Goal: Complete application form

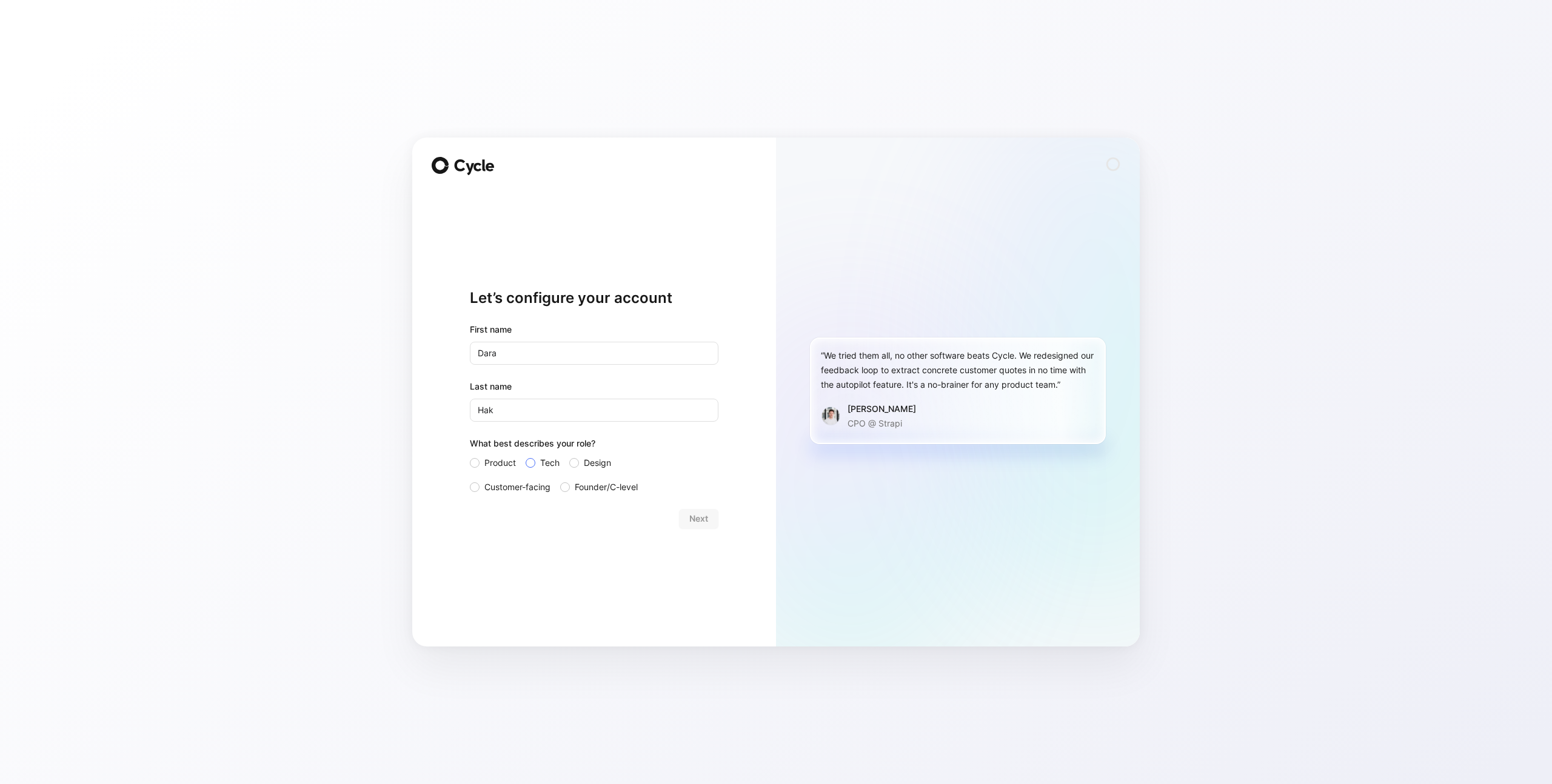
click at [550, 462] on span "Tech" at bounding box center [550, 463] width 20 height 14
click at [525, 456] on input "Tech" at bounding box center [525, 456] width 0 height 0
click at [696, 521] on span "Next" at bounding box center [699, 518] width 19 height 14
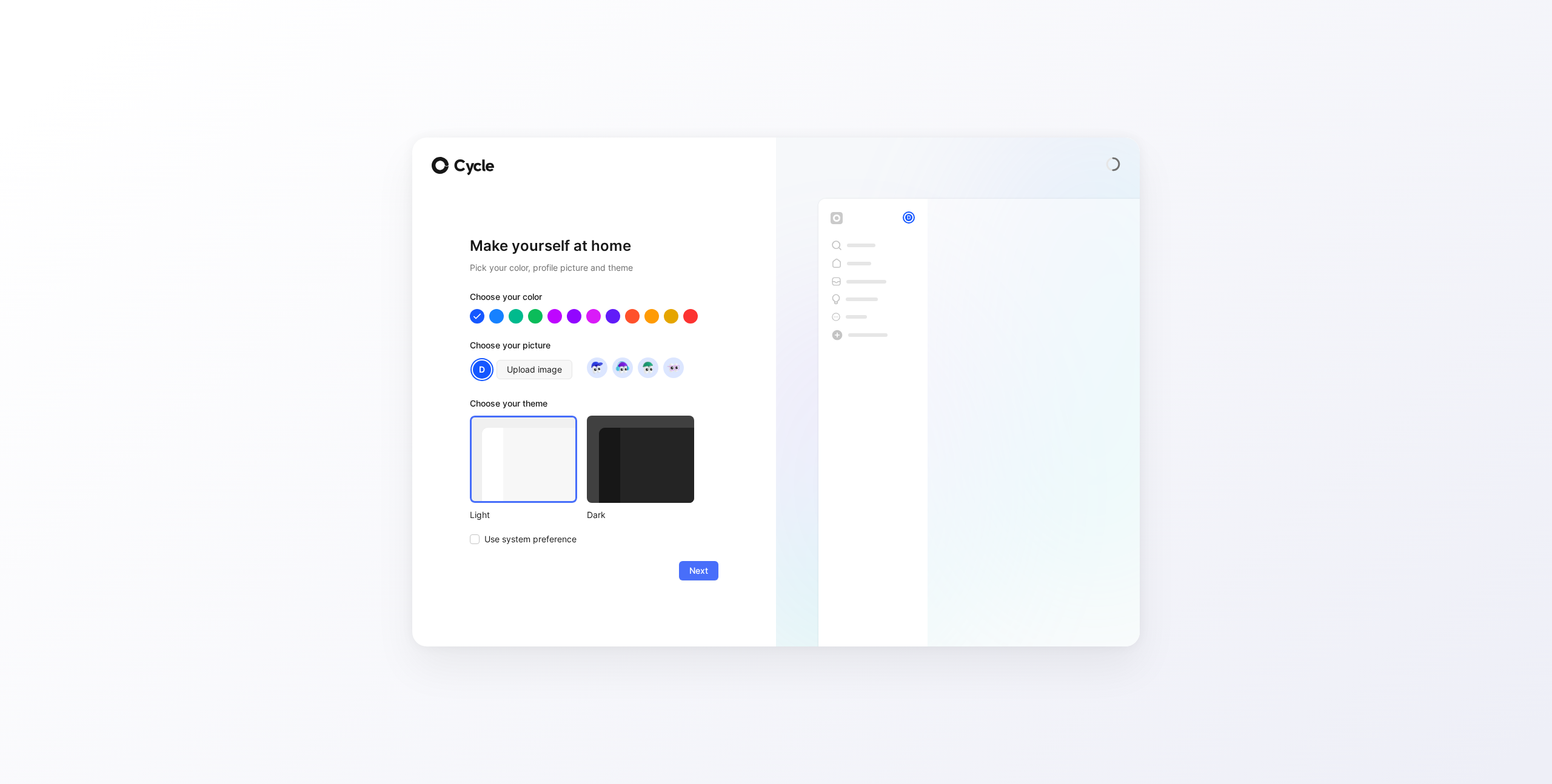
click at [628, 460] on div at bounding box center [640, 459] width 108 height 87
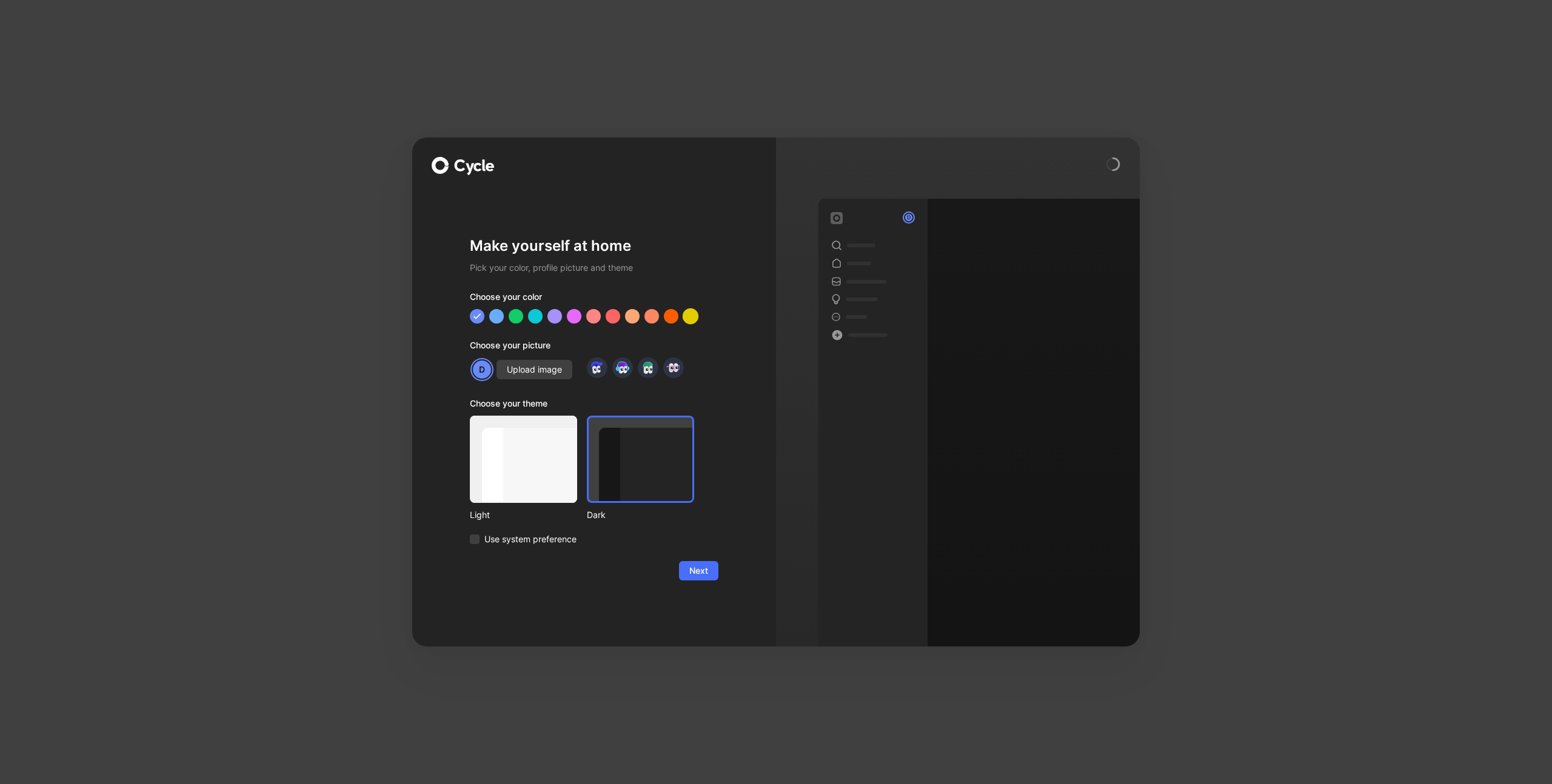
click at [696, 315] on div at bounding box center [690, 316] width 16 height 16
click at [518, 319] on div at bounding box center [516, 316] width 16 height 16
click at [535, 371] on span "Upload image" at bounding box center [535, 369] width 55 height 14
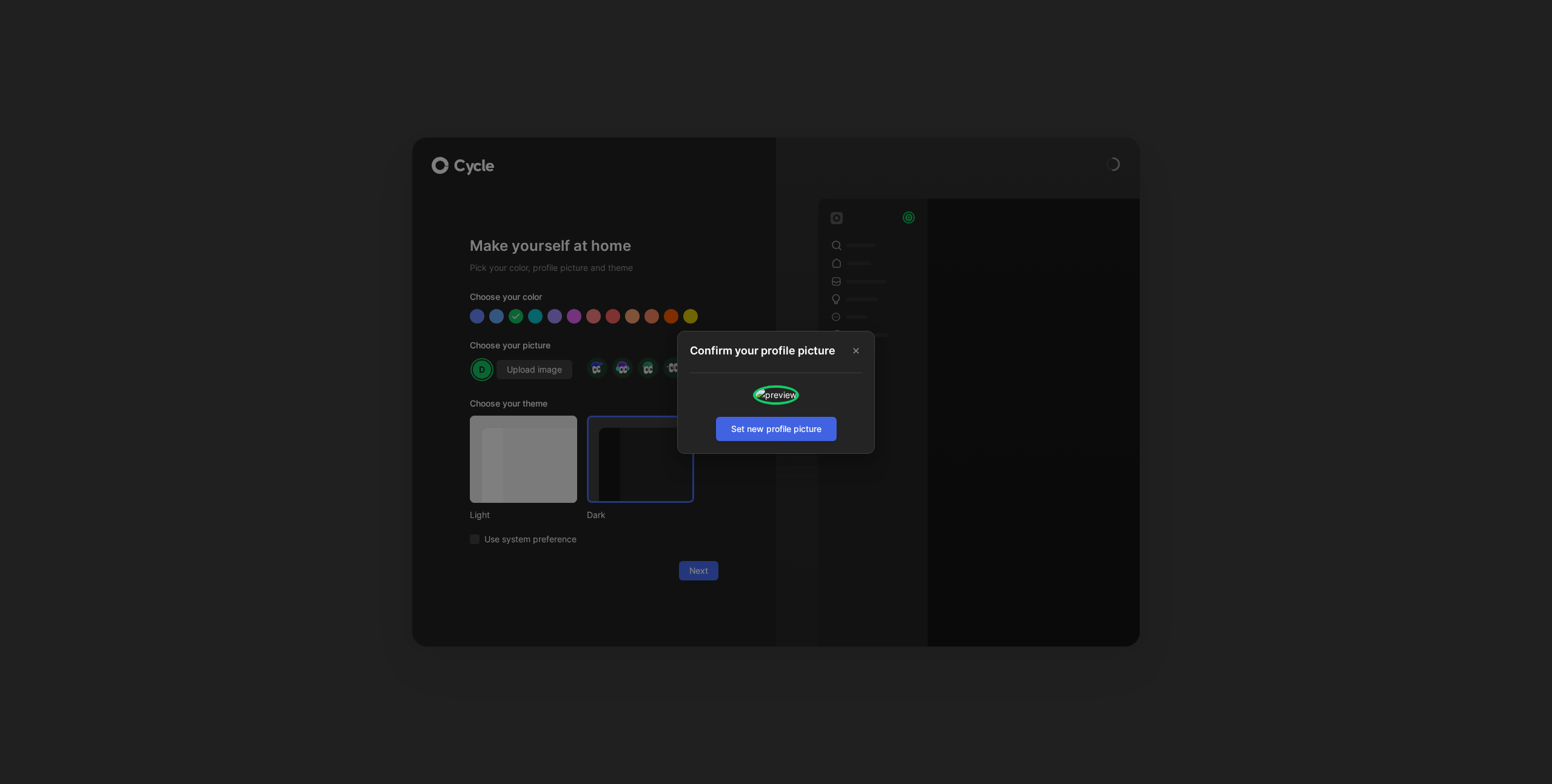
click at [779, 436] on span "Set new profile picture" at bounding box center [776, 429] width 91 height 14
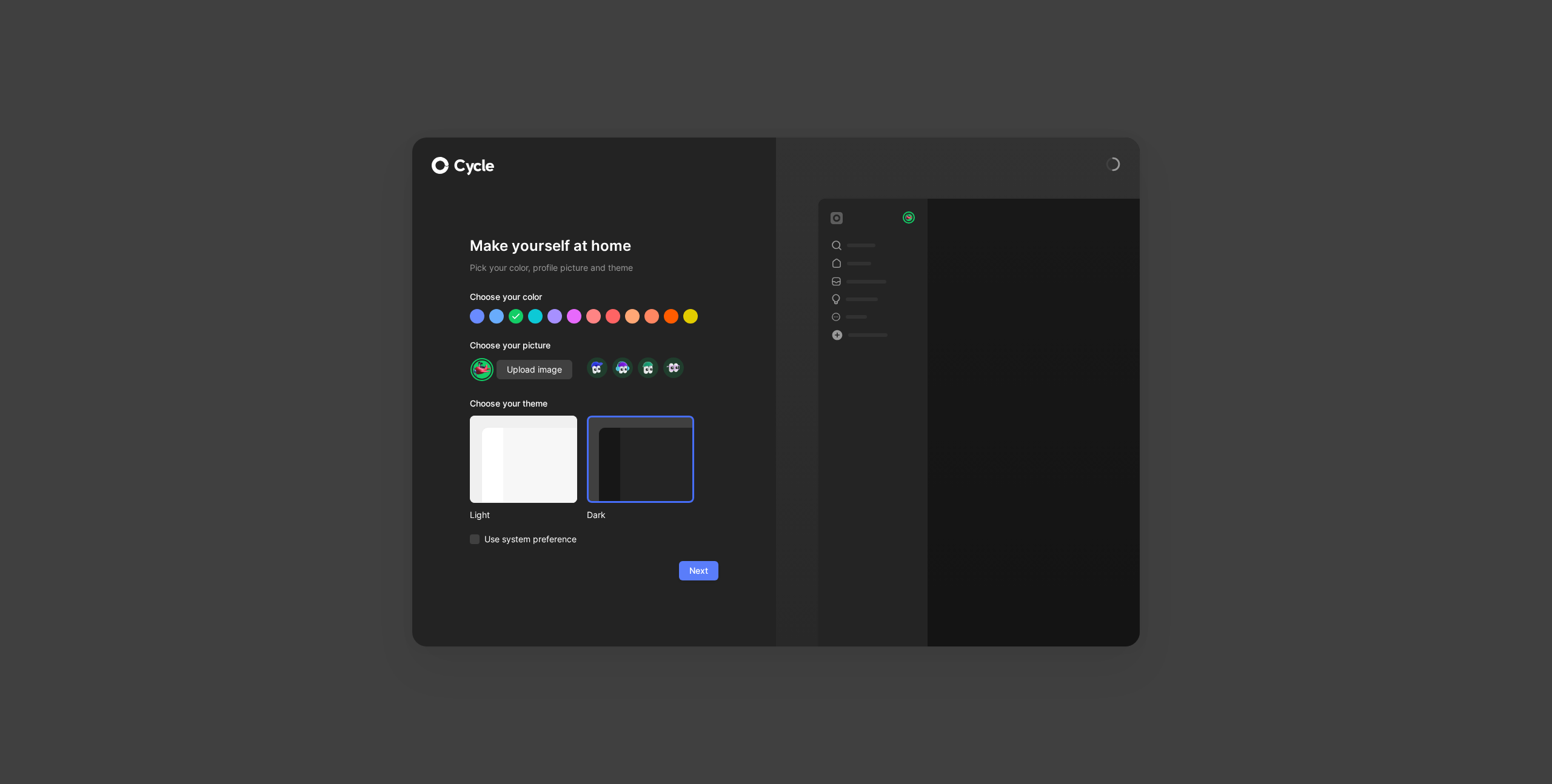
click at [695, 574] on span "Next" at bounding box center [699, 570] width 19 height 14
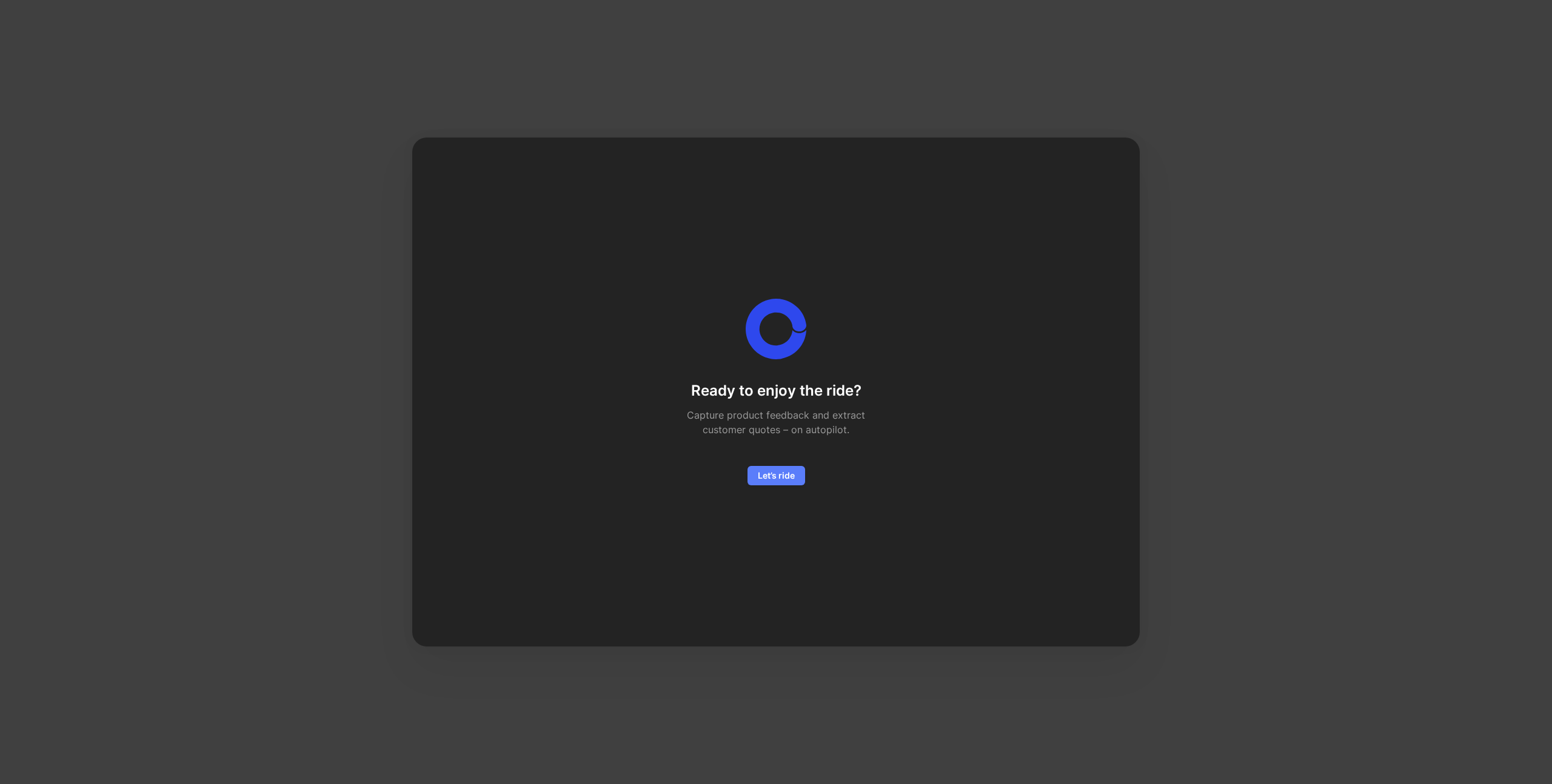
click at [774, 476] on span "Let’s ride" at bounding box center [776, 475] width 37 height 14
